Goal: Information Seeking & Learning: Obtain resource

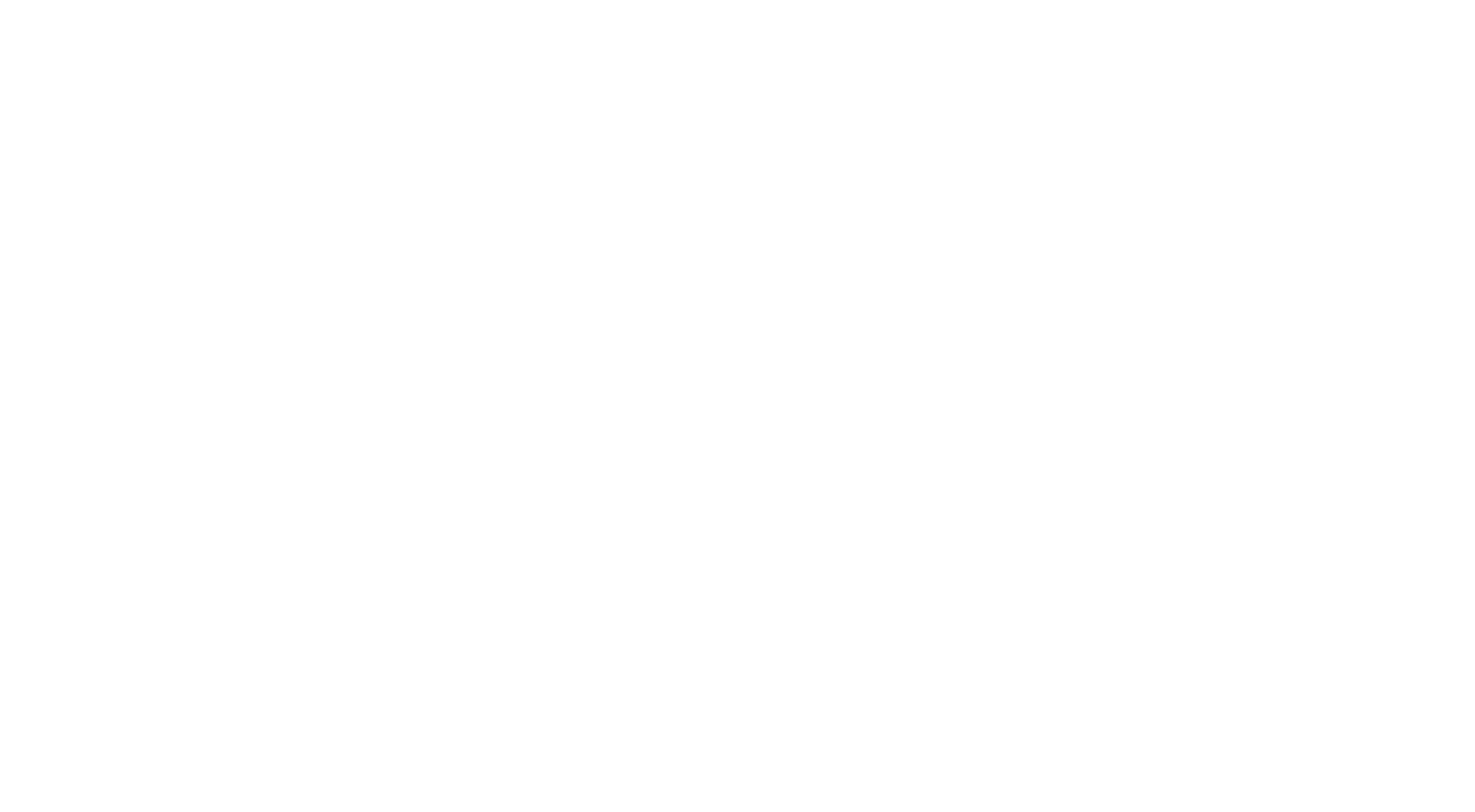
scroll to position [146, 0]
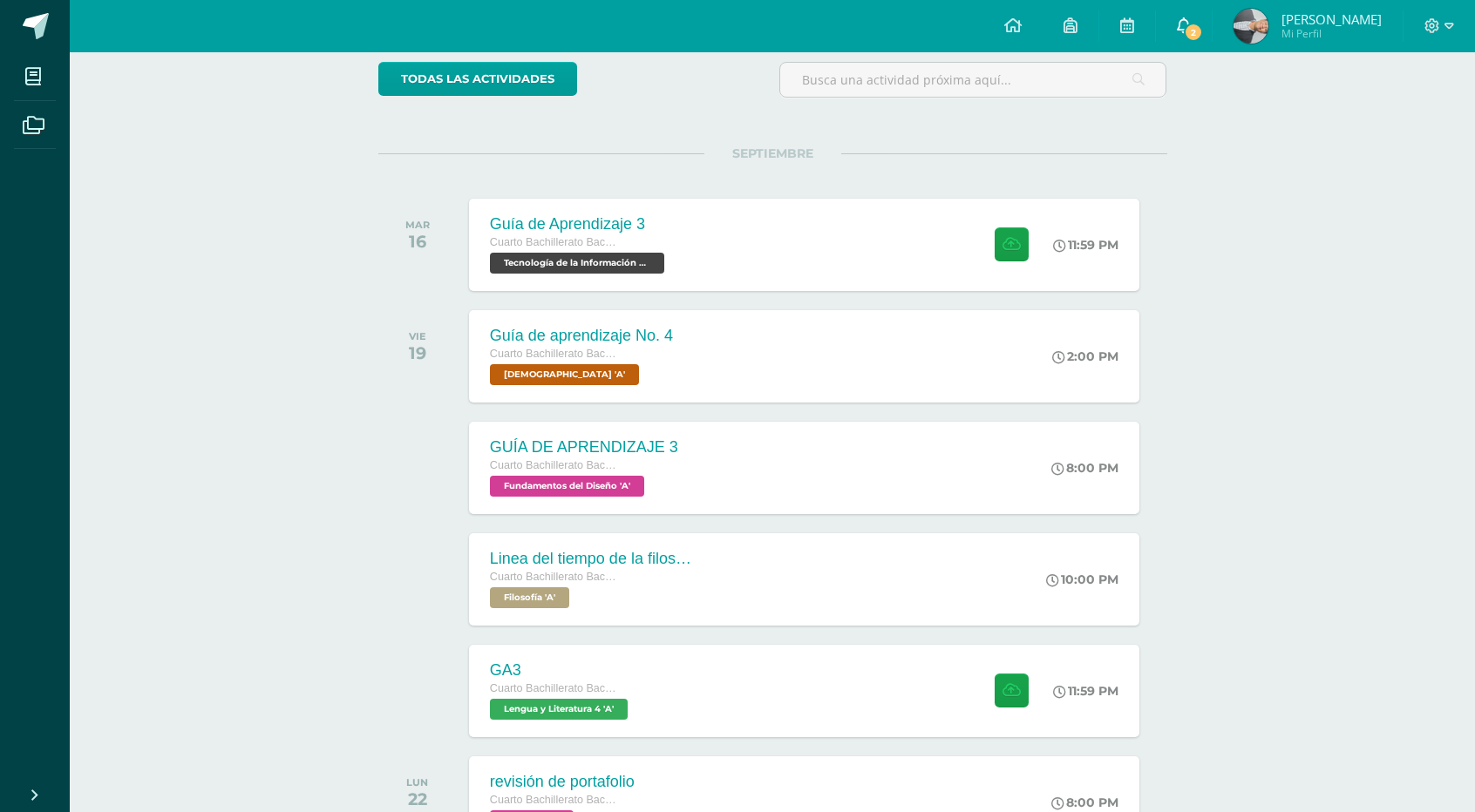
click at [1188, 29] on span "2" at bounding box center [1194, 32] width 19 height 19
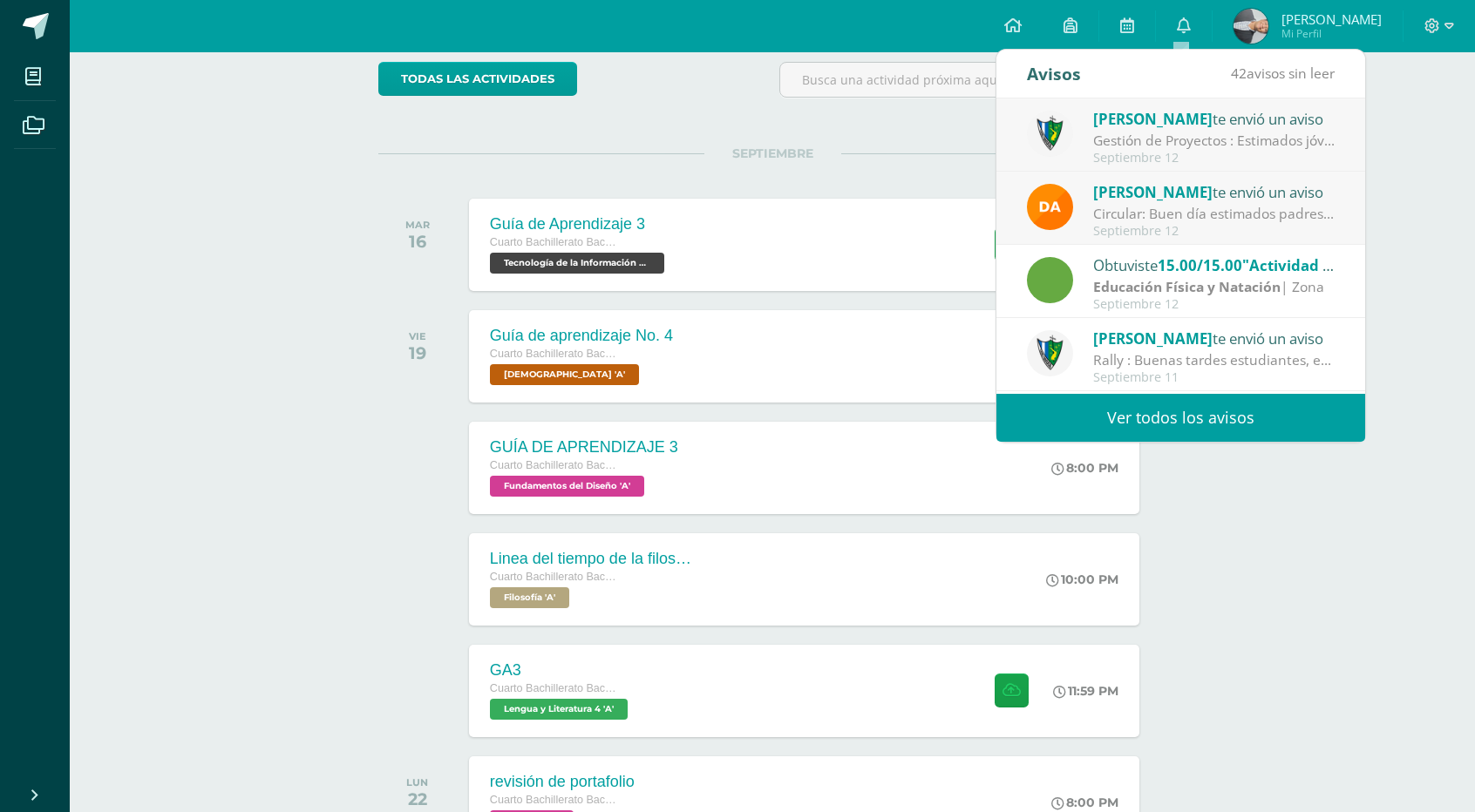
click at [1214, 155] on div "Septiembre 12" at bounding box center [1215, 157] width 243 height 15
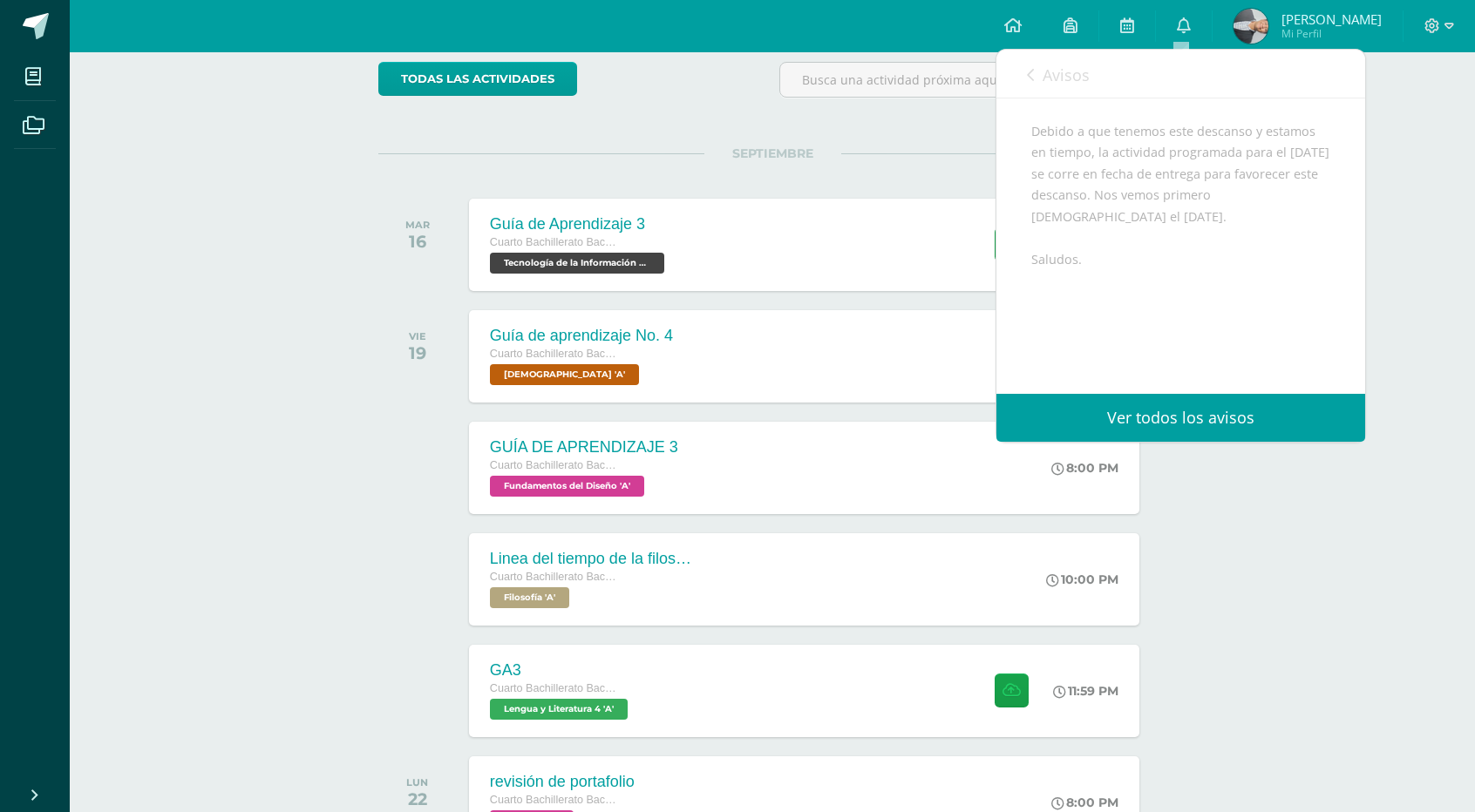
scroll to position [208, 0]
click at [1043, 54] on link "Avisos" at bounding box center [1058, 74] width 63 height 49
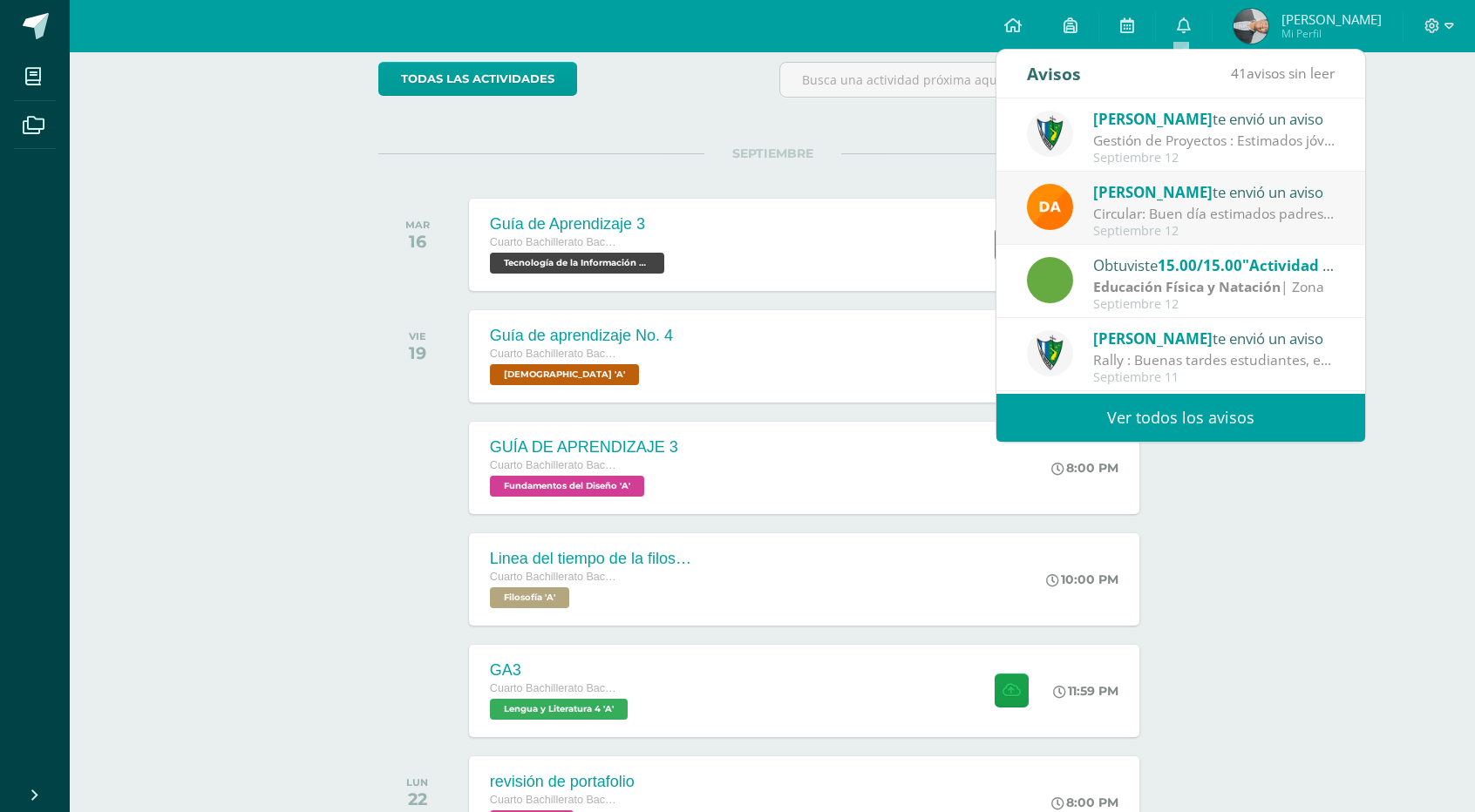
click at [1180, 204] on div "Circular: Buen día estimados padres de familia, por este medio les envío un cor…" at bounding box center [1215, 213] width 243 height 20
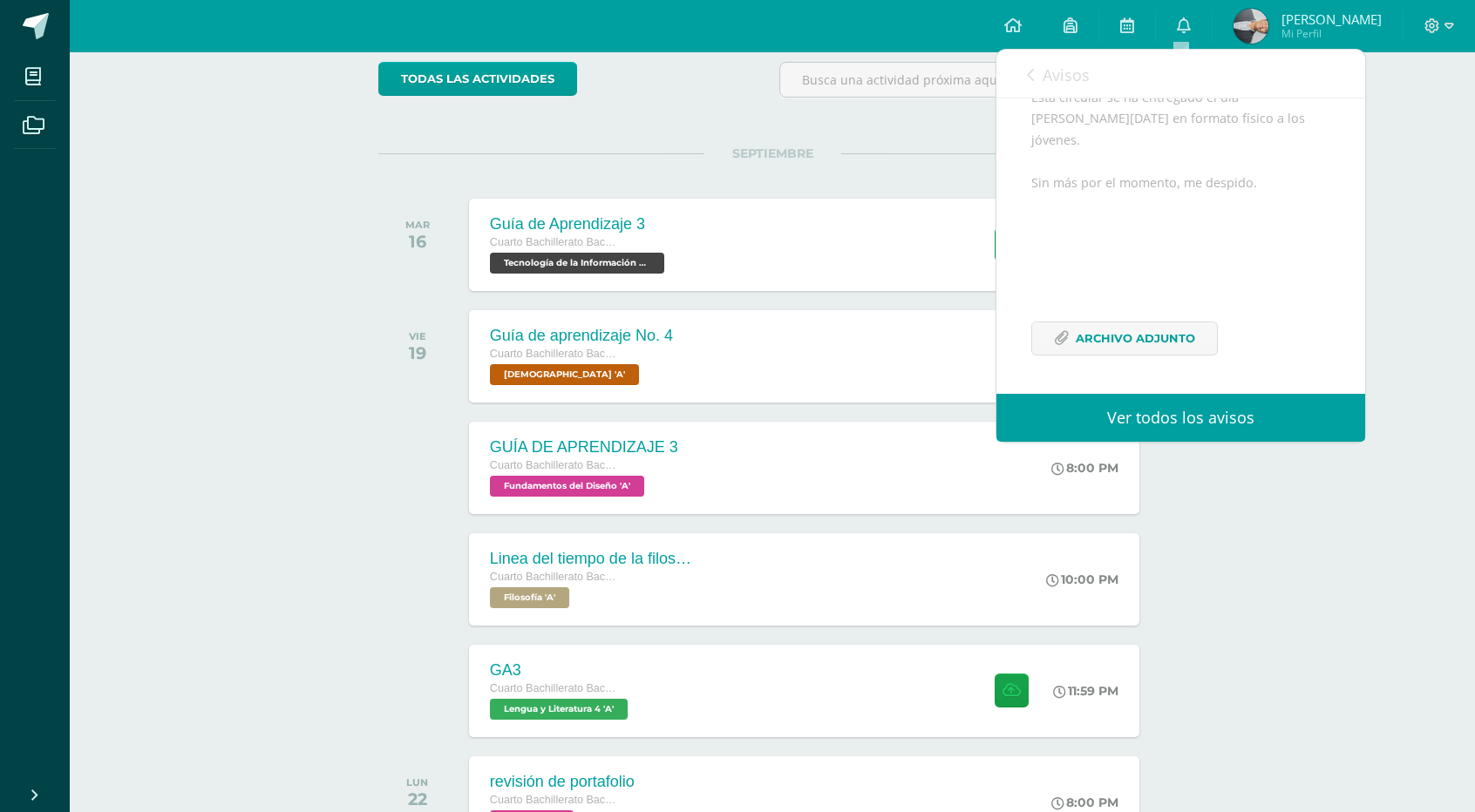
scroll to position [189, 0]
click at [1048, 81] on span "Avisos" at bounding box center [1066, 75] width 48 height 21
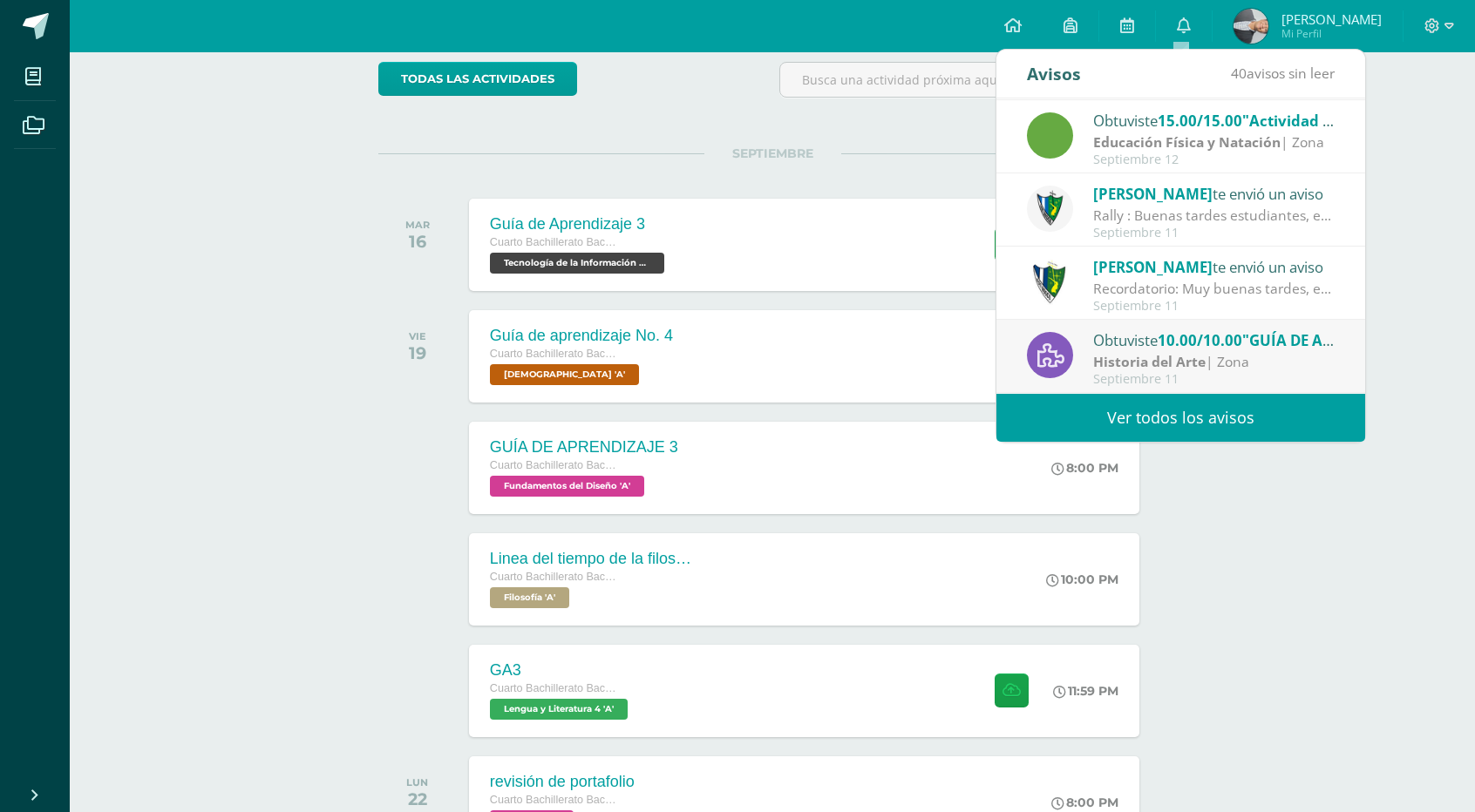
scroll to position [289, 0]
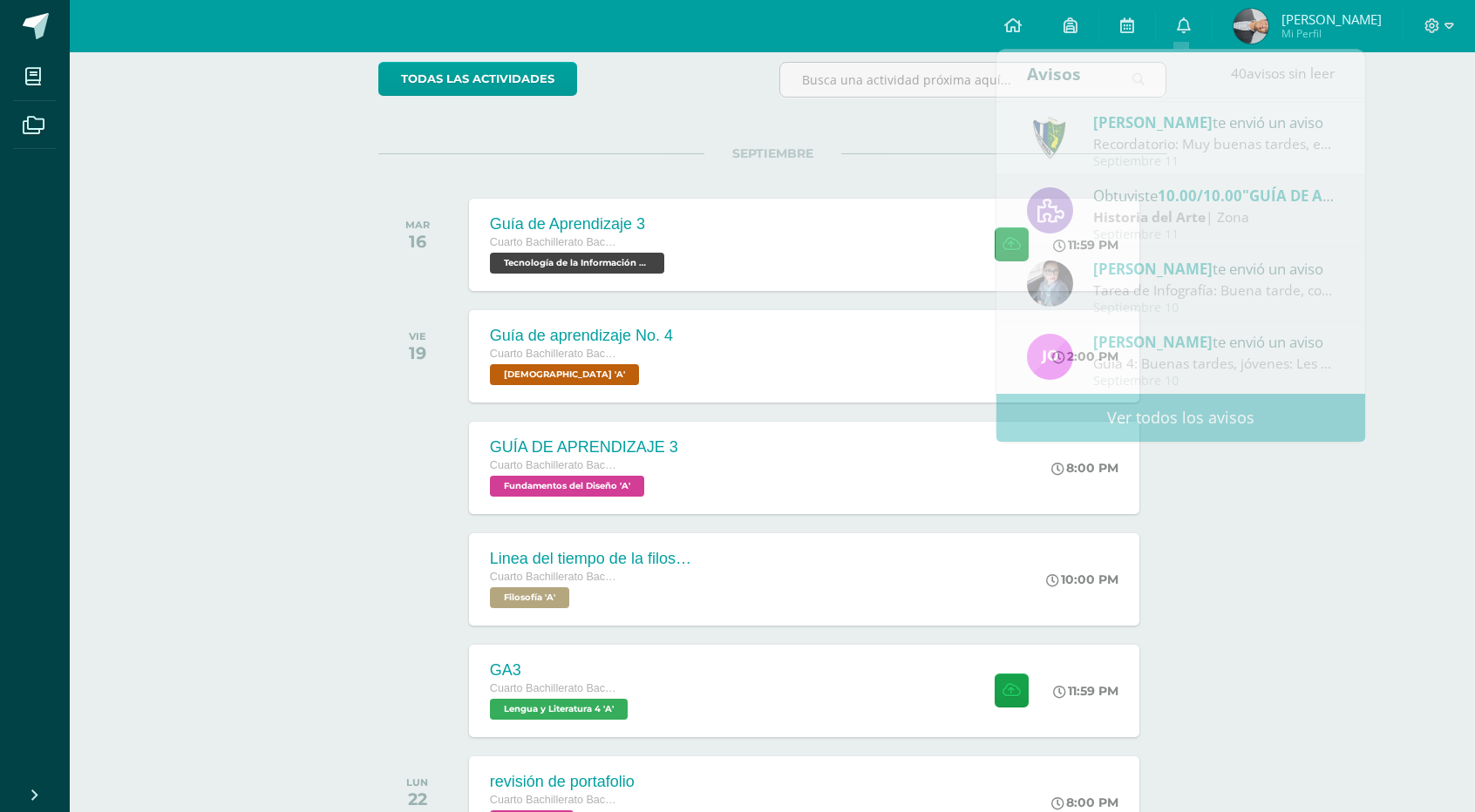
click at [1279, 489] on div "Actividades recientes y próximas Tablero Pendientes de entrega Entregadas todas…" at bounding box center [772, 802] width 1405 height 1792
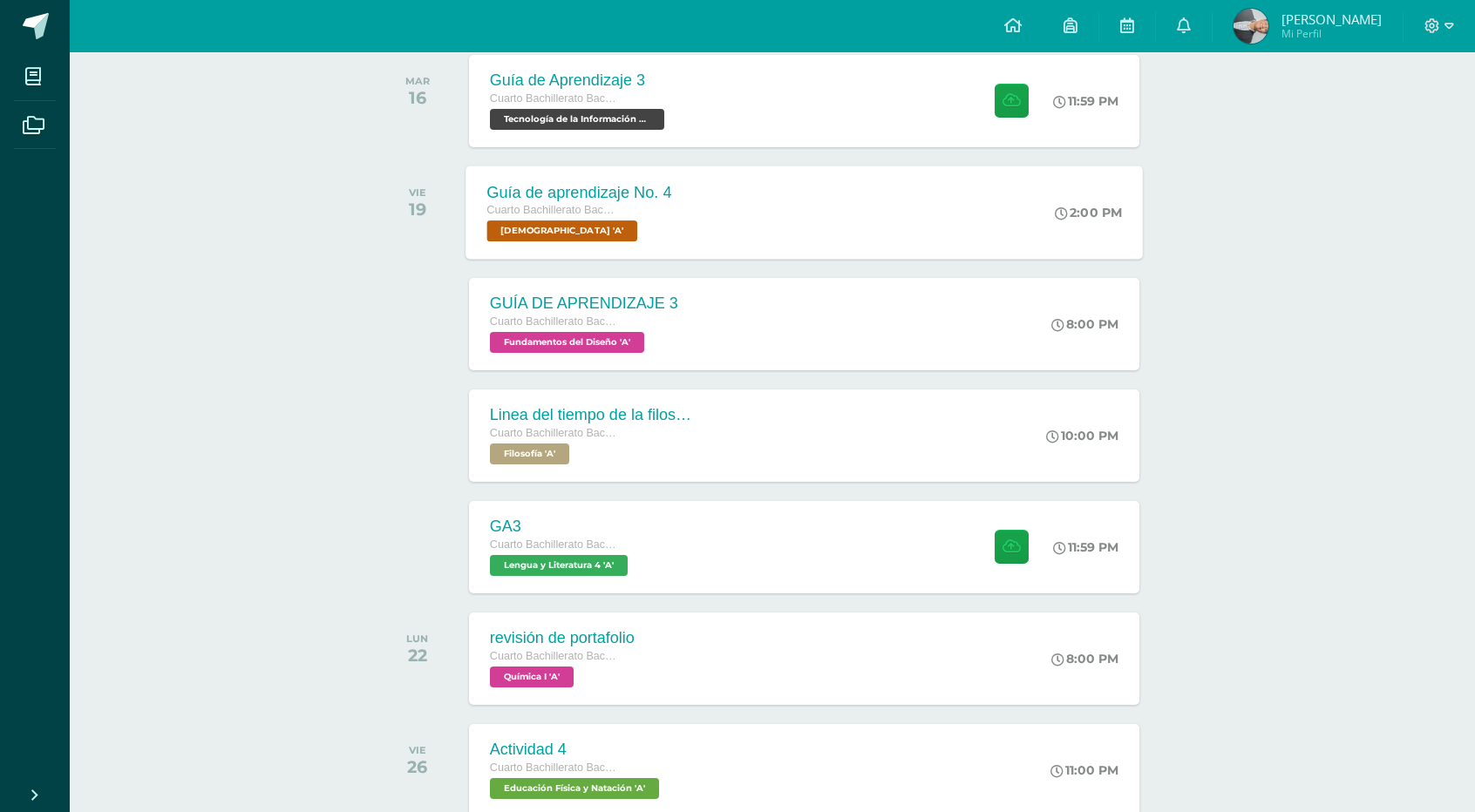
scroll to position [291, 0]
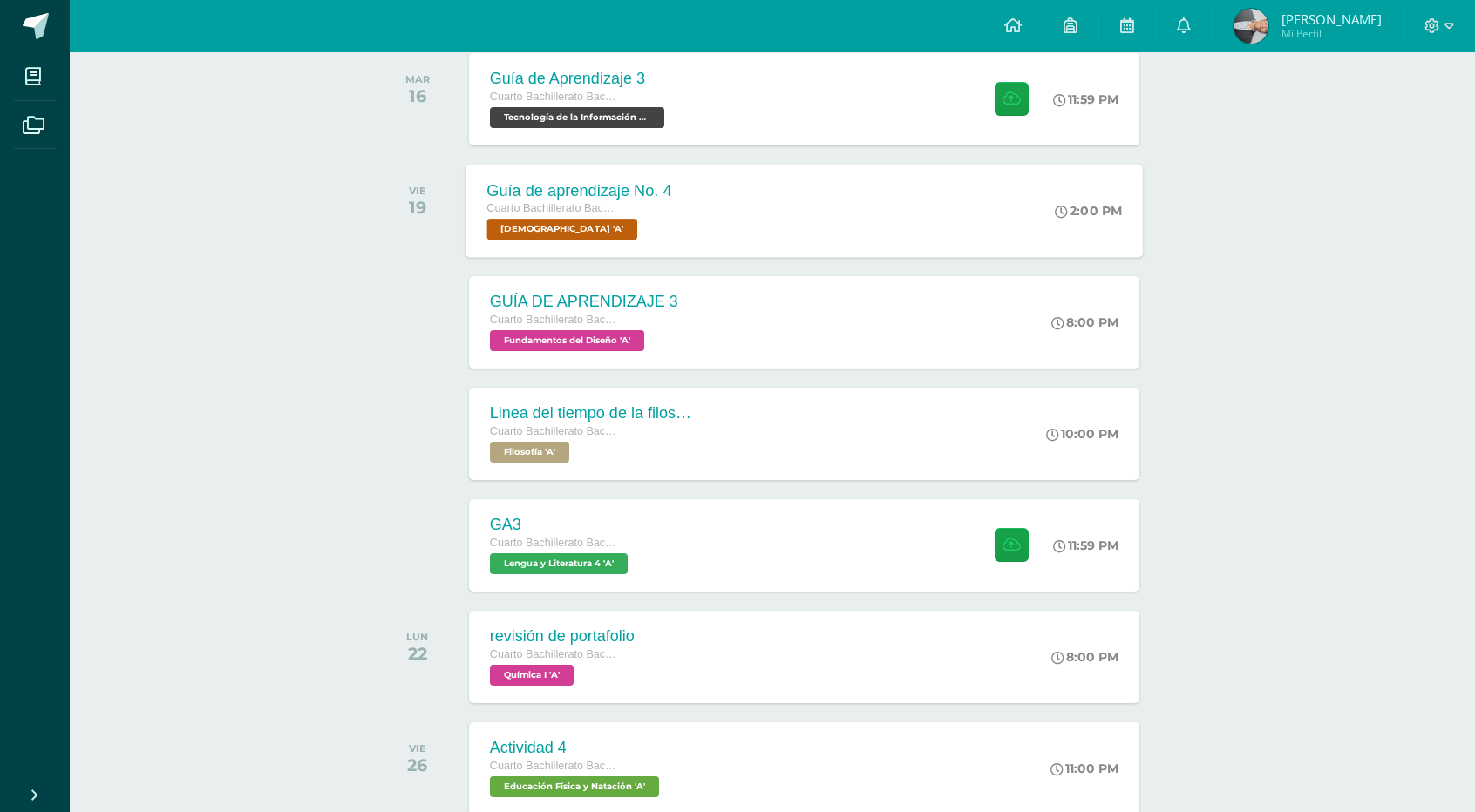
click at [761, 217] on div "Guía de aprendizaje No. 4 Cuarto Bachillerato Bachillerato en CCLL con Orientac…" at bounding box center [804, 211] width 677 height 93
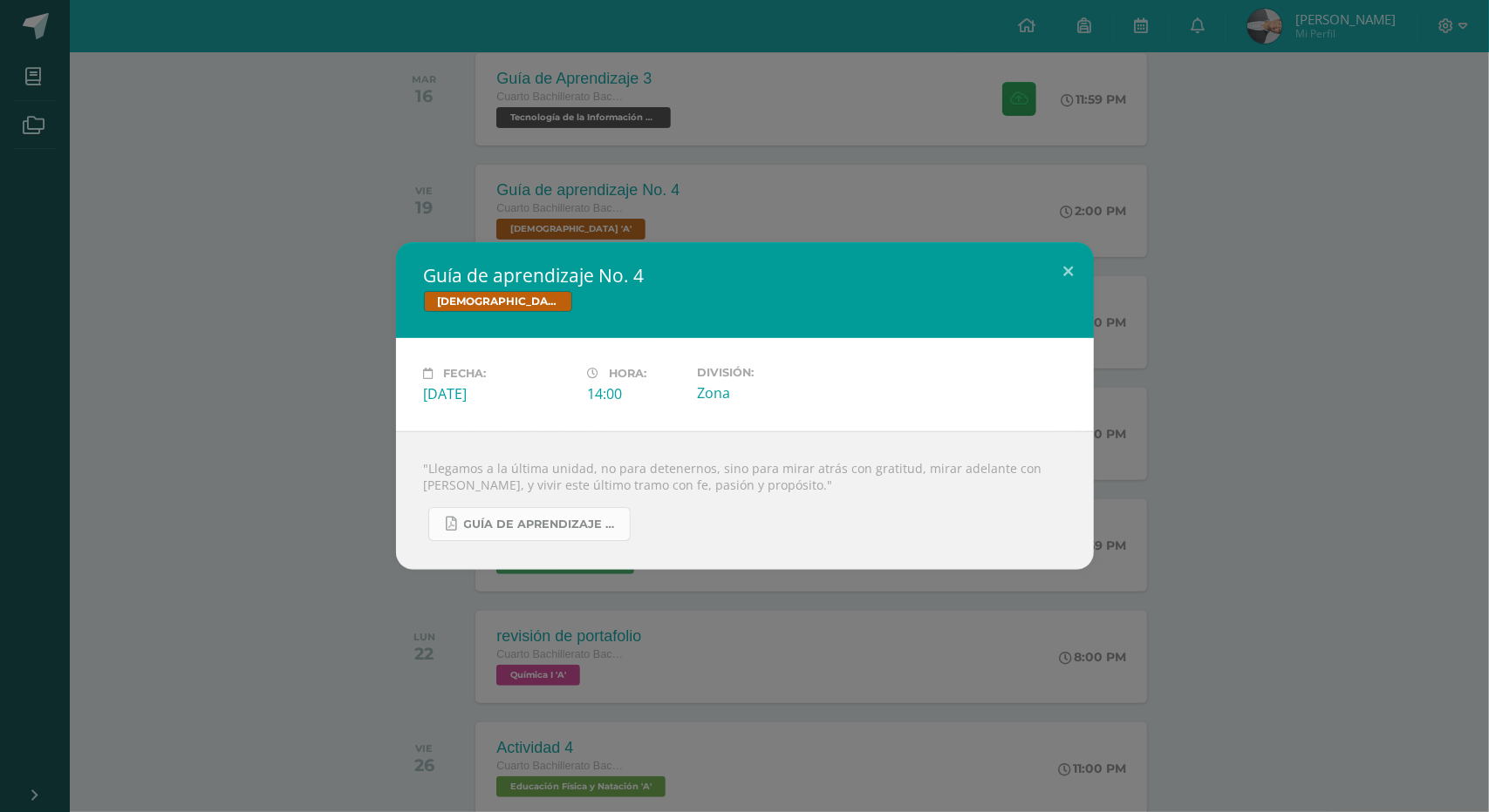
click at [524, 534] on link "Guía de aprendizaje No. 4.pdf" at bounding box center [529, 524] width 202 height 34
click at [762, 122] on div "Guía de aprendizaje No. 4 [DEMOGRAPHIC_DATA] Fecha: [DATE] Hora: 14:00 División:" at bounding box center [744, 406] width 1489 height 812
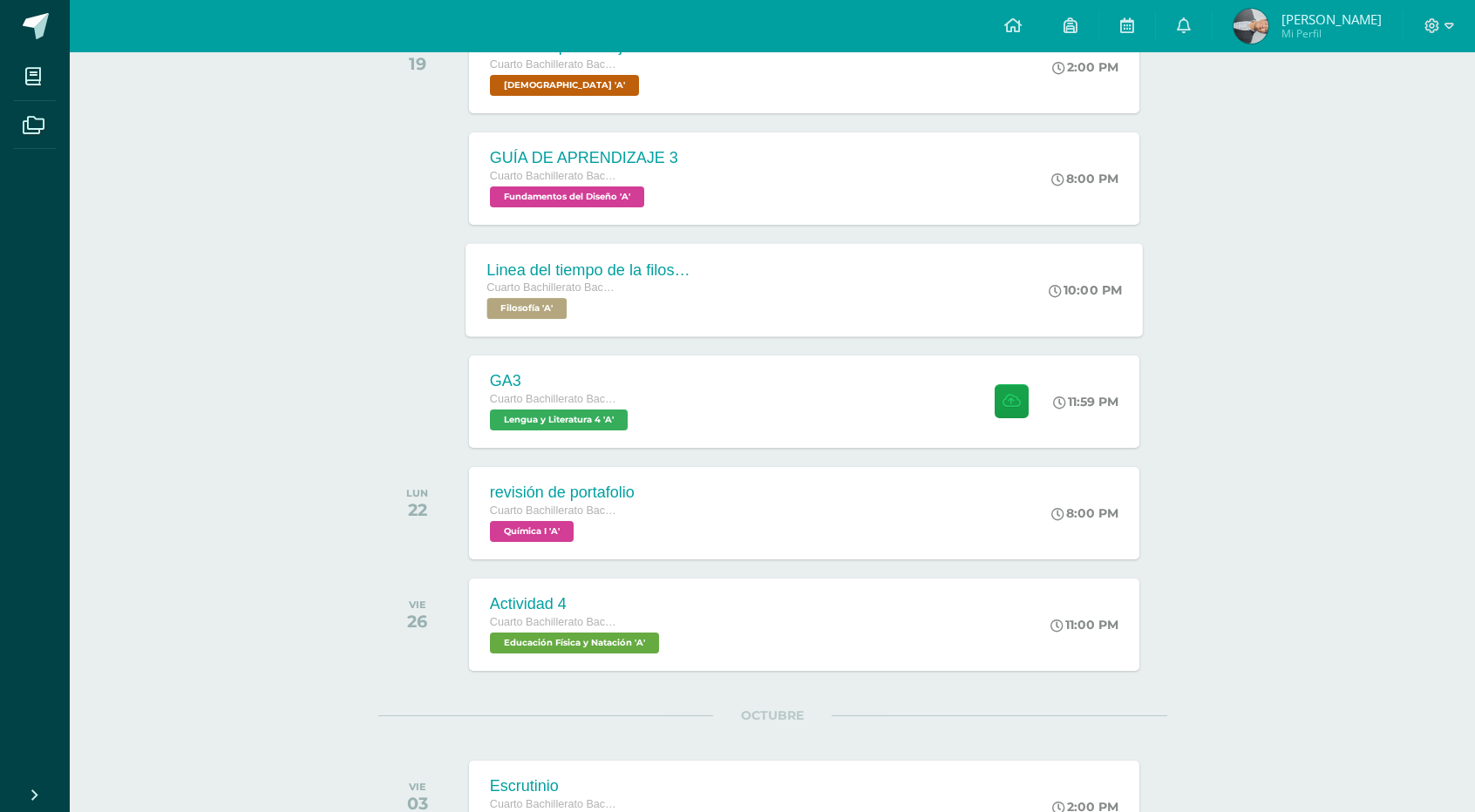
scroll to position [436, 0]
click at [736, 288] on div "Linea del tiempo de la filosofia Cuarto Bachillerato Bachillerato en CCLL con O…" at bounding box center [804, 289] width 677 height 93
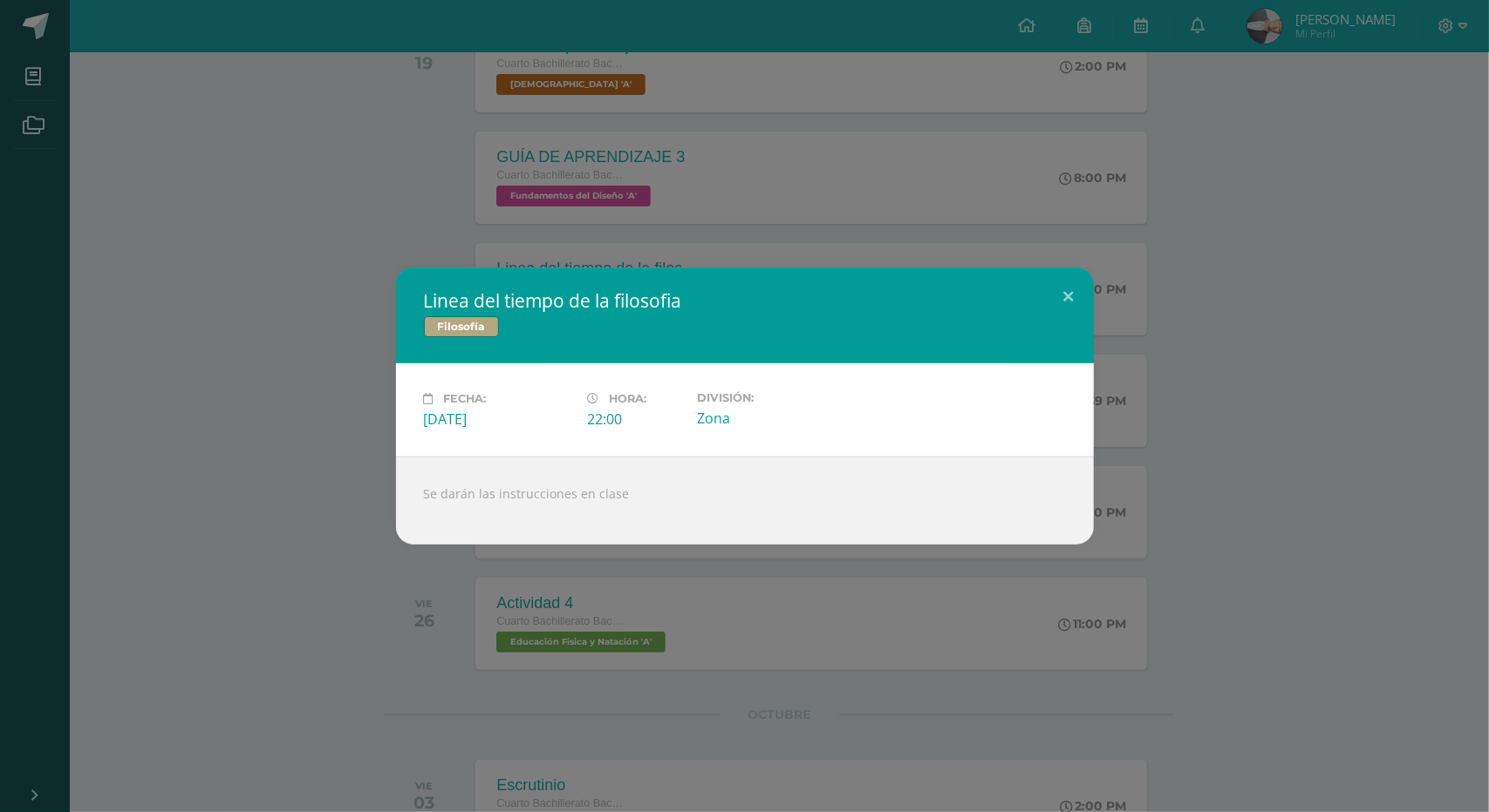
click at [706, 205] on div "Linea del tiempo de la filosofia Filosofía Fecha: [DATE] Hora: 22:00 División:" at bounding box center [744, 406] width 1489 height 812
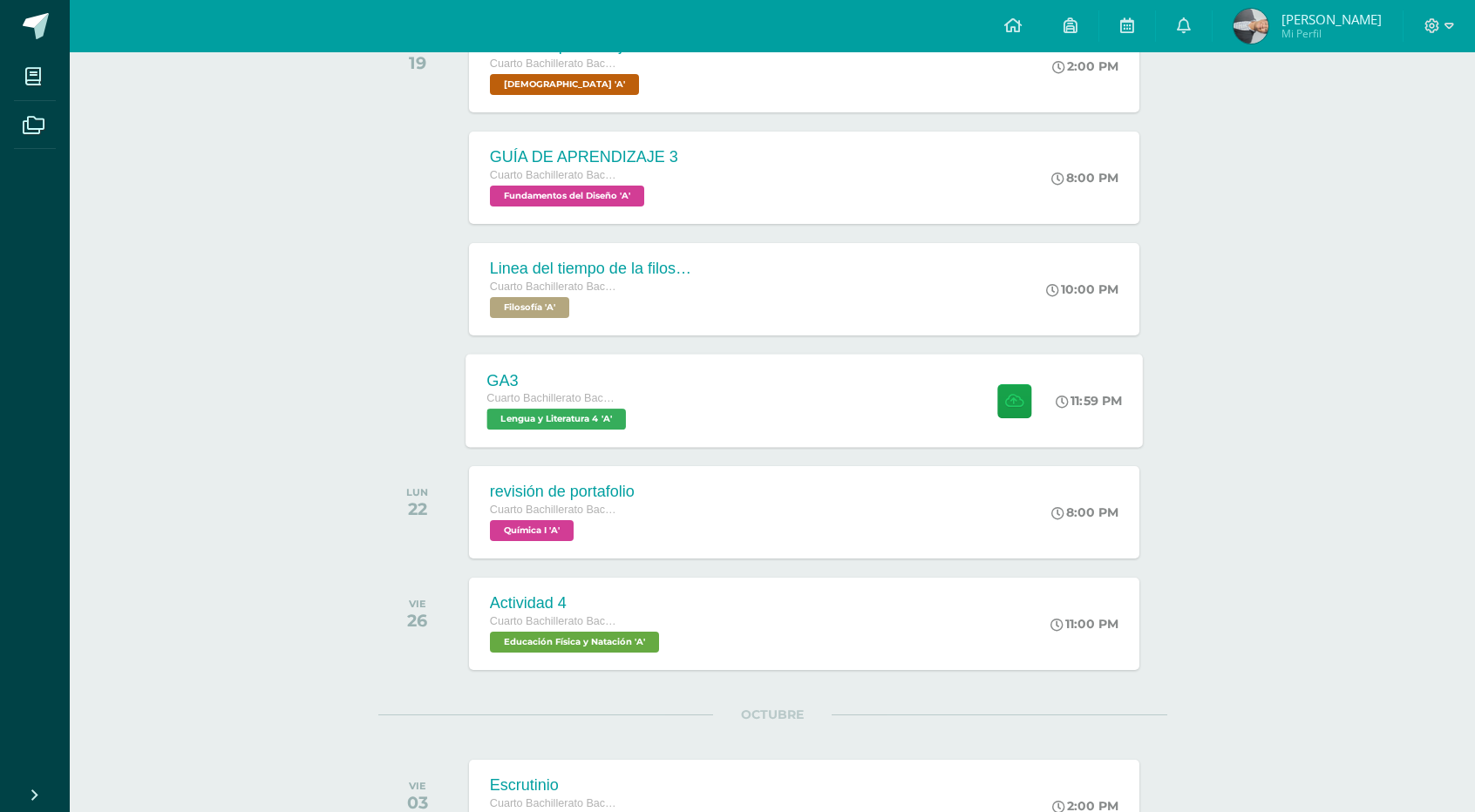
click at [723, 425] on div "GA3 Cuarto Bachillerato Bachillerato en CCLL con Orientación en Diseño Gráfico …" at bounding box center [804, 401] width 677 height 93
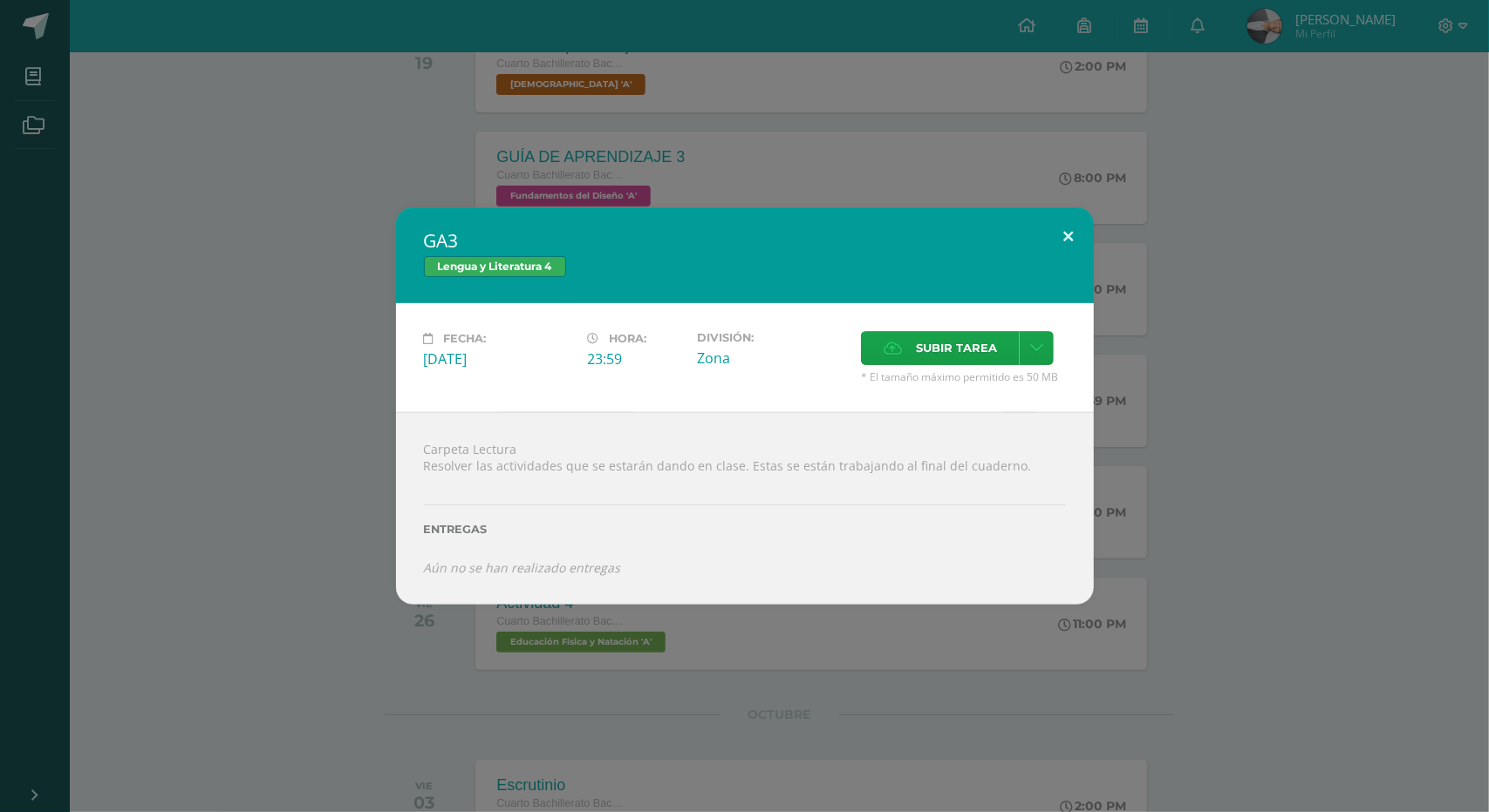
click at [1072, 227] on button at bounding box center [1068, 237] width 50 height 59
